Goal: Task Accomplishment & Management: Manage account settings

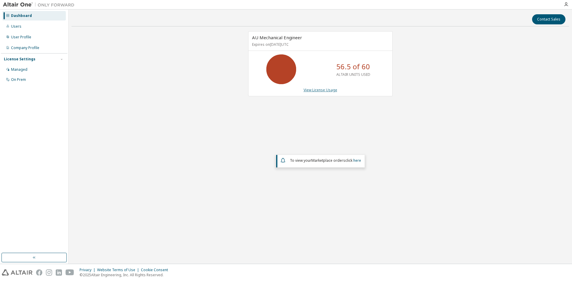
click at [328, 91] on link "View License Usage" at bounding box center [320, 90] width 34 height 5
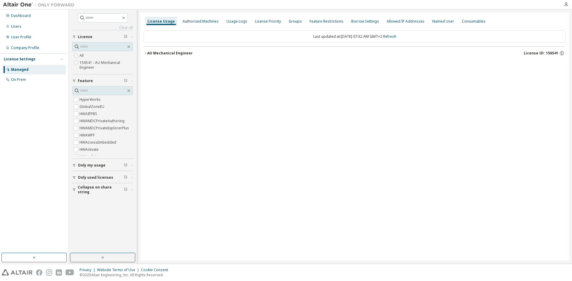
click at [144, 53] on icon "button" at bounding box center [146, 54] width 4 height 4
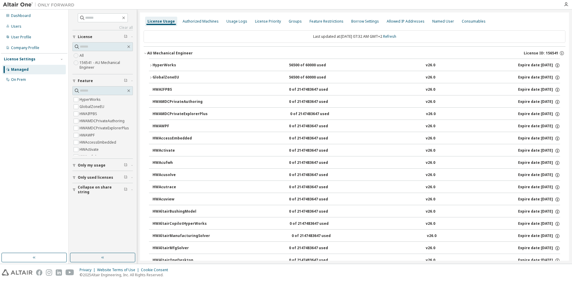
click at [150, 64] on icon "button" at bounding box center [151, 66] width 4 height 4
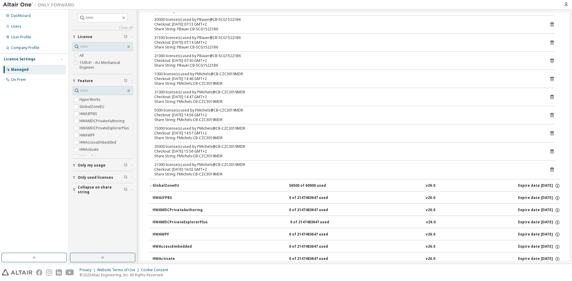
scroll to position [119, 0]
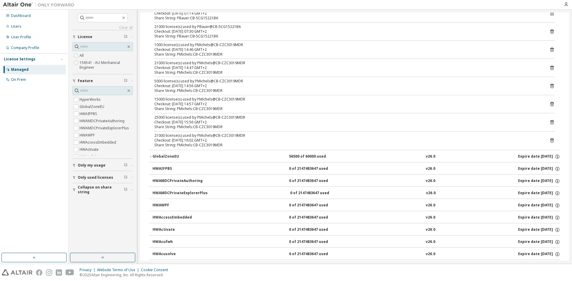
click at [151, 156] on icon "button" at bounding box center [151, 157] width 4 height 4
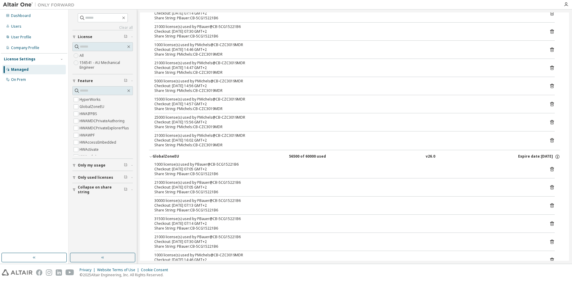
click at [151, 156] on icon "button" at bounding box center [151, 157] width 4 height 4
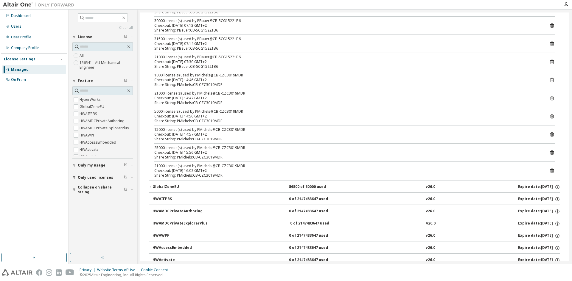
scroll to position [0, 0]
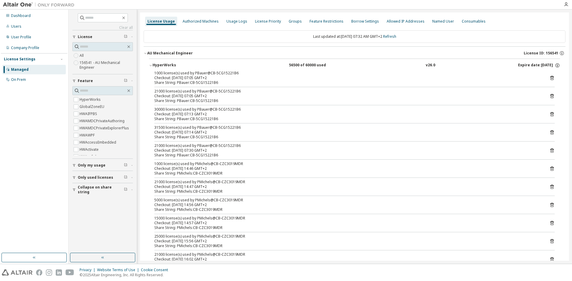
click at [162, 128] on div "31500 license(s) used by PBauer@CB-5CG15221B6" at bounding box center [347, 127] width 386 height 5
